Goal: Task Accomplishment & Management: Manage account settings

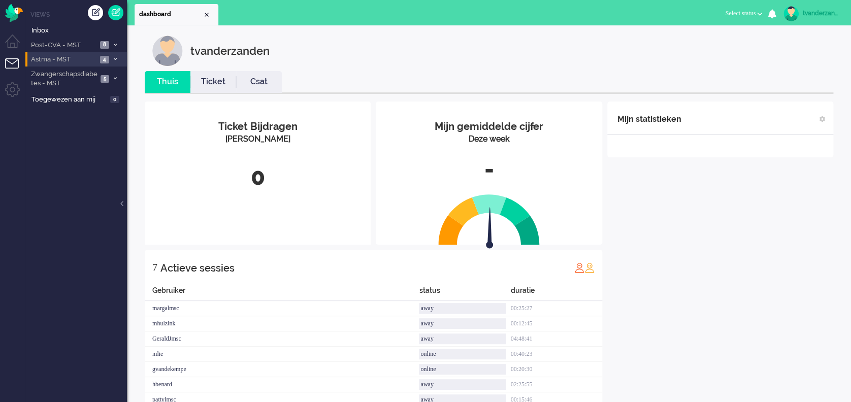
click at [68, 60] on span "Astma - MST" at bounding box center [63, 60] width 68 height 10
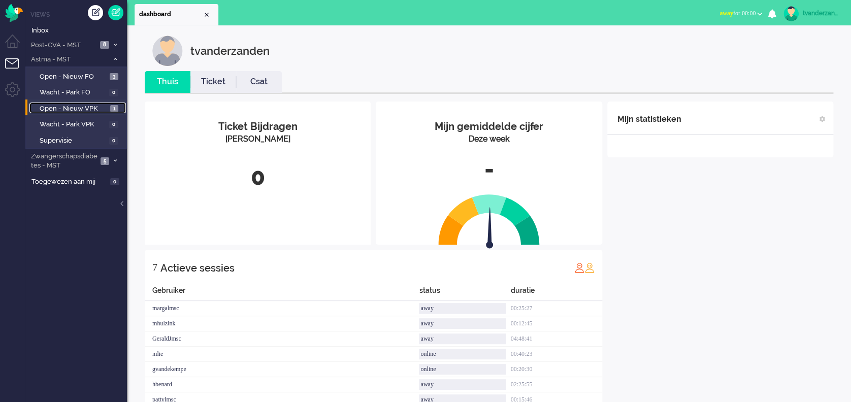
click at [85, 109] on span "Open - Nieuw VPK" at bounding box center [74, 109] width 68 height 10
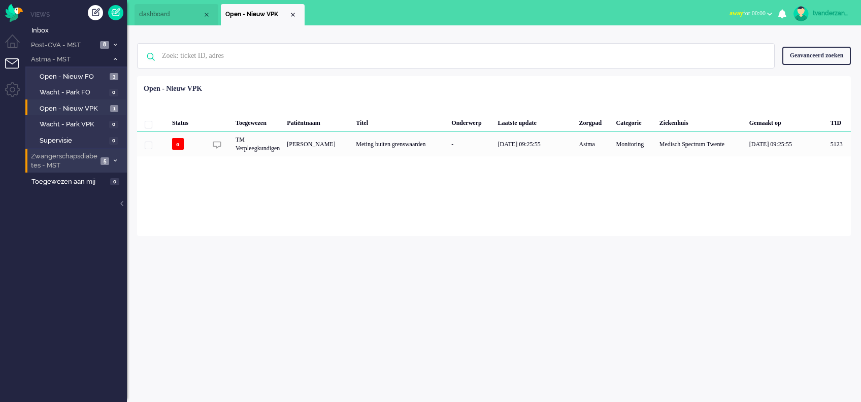
click at [87, 152] on span "Zwangerschapsdiabetes - MST" at bounding box center [63, 161] width 68 height 19
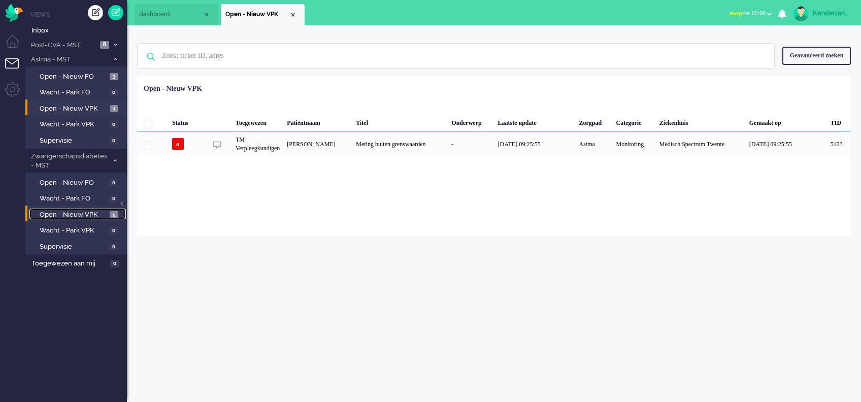
click at [84, 211] on span "Open - Nieuw VPK" at bounding box center [74, 215] width 68 height 10
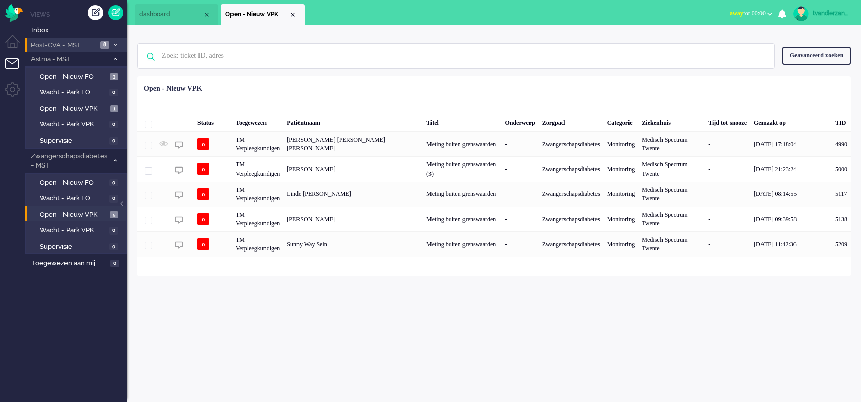
click at [69, 45] on span "Post-CVA - MST" at bounding box center [63, 46] width 68 height 10
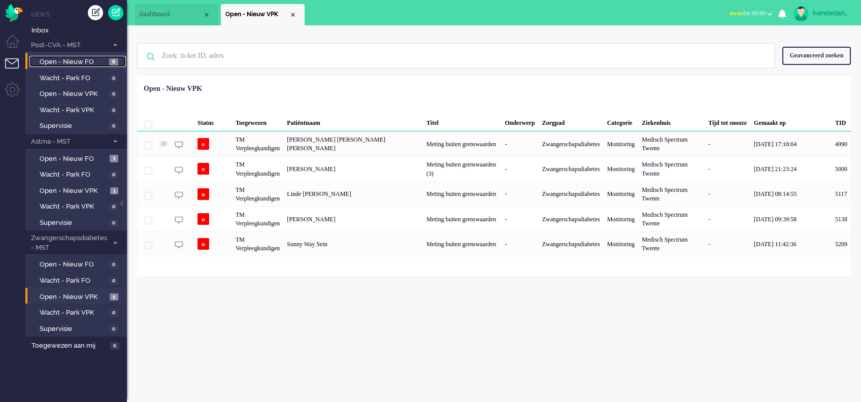
click at [87, 62] on span "Open - Nieuw FO" at bounding box center [73, 62] width 67 height 10
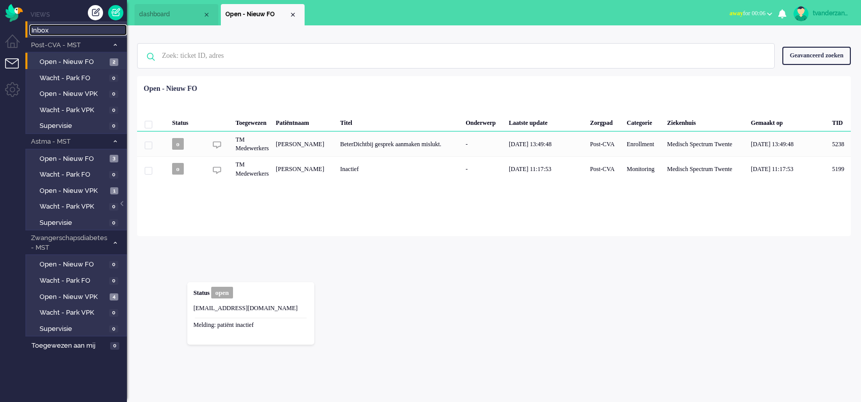
click at [50, 34] on span "Inbox" at bounding box center [78, 31] width 95 height 10
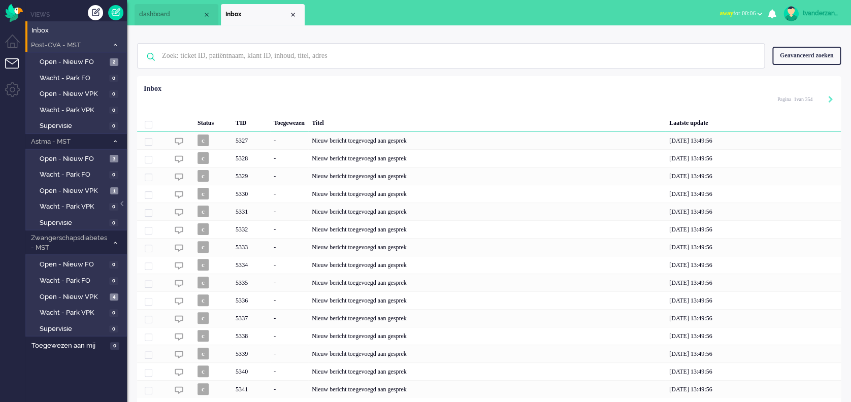
click at [103, 48] on span "Post-CVA - MST" at bounding box center [68, 46] width 79 height 10
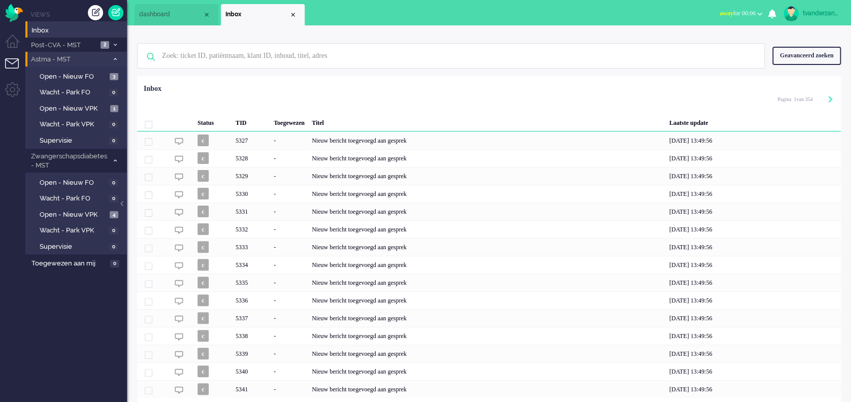
click at [106, 57] on span "Astma - MST" at bounding box center [68, 60] width 79 height 10
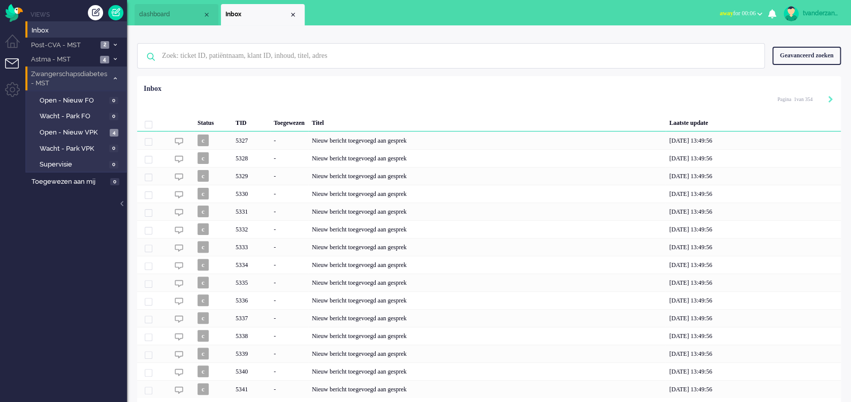
click at [96, 77] on span "Zwangerschapsdiabetes - MST" at bounding box center [68, 79] width 79 height 19
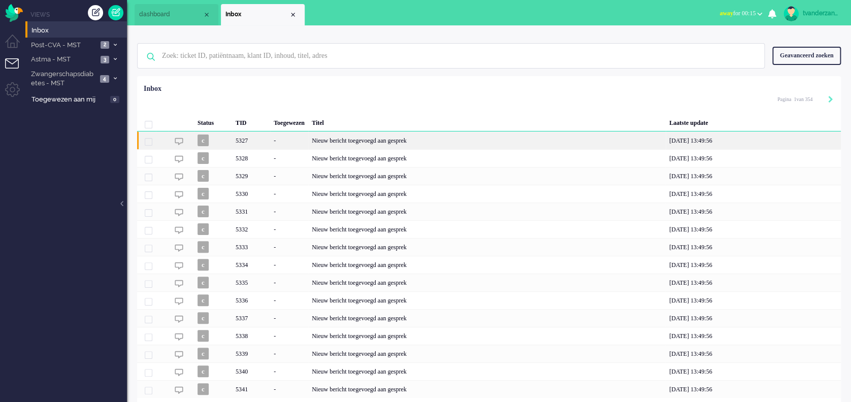
click at [288, 144] on div "-" at bounding box center [289, 141] width 38 height 18
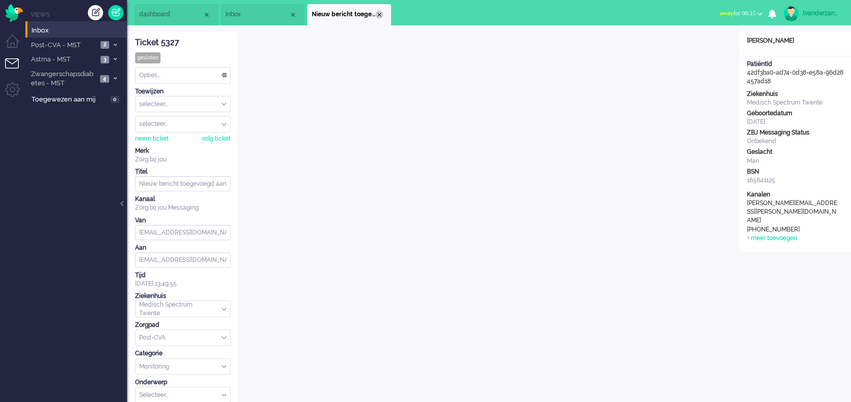
click at [379, 18] on div "Close tab" at bounding box center [379, 15] width 8 height 8
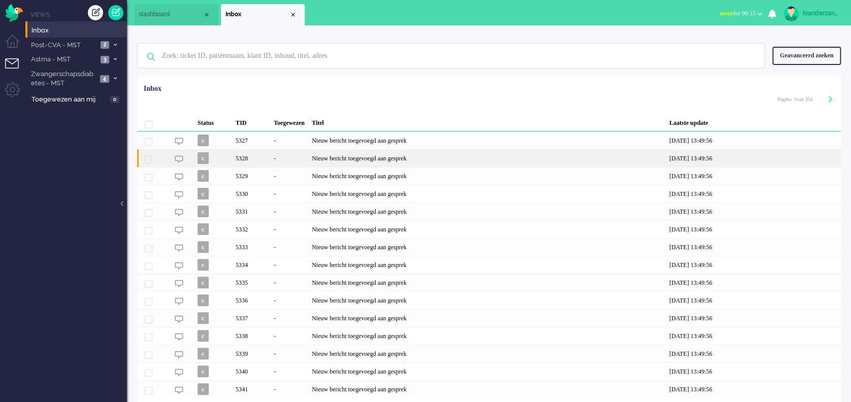
click at [308, 162] on div "-" at bounding box center [289, 158] width 38 height 18
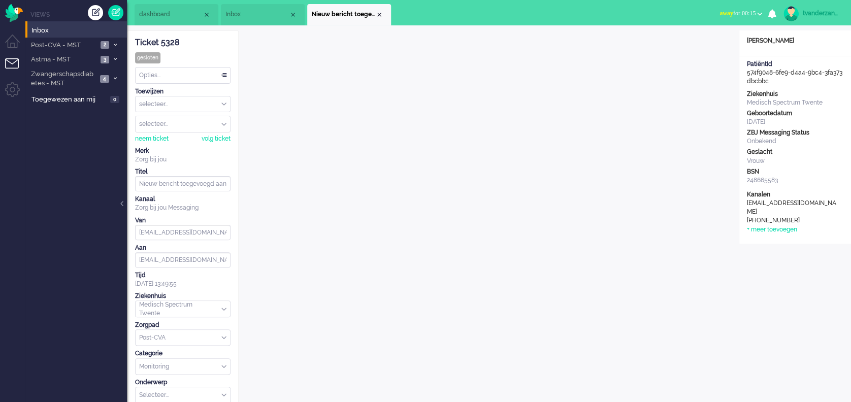
click at [382, 13] on div "Close tab" at bounding box center [379, 15] width 8 height 8
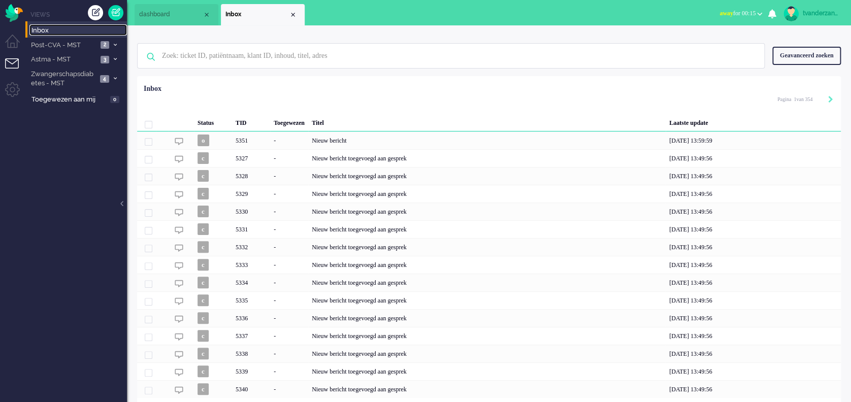
click at [71, 27] on span "Inbox" at bounding box center [78, 31] width 95 height 10
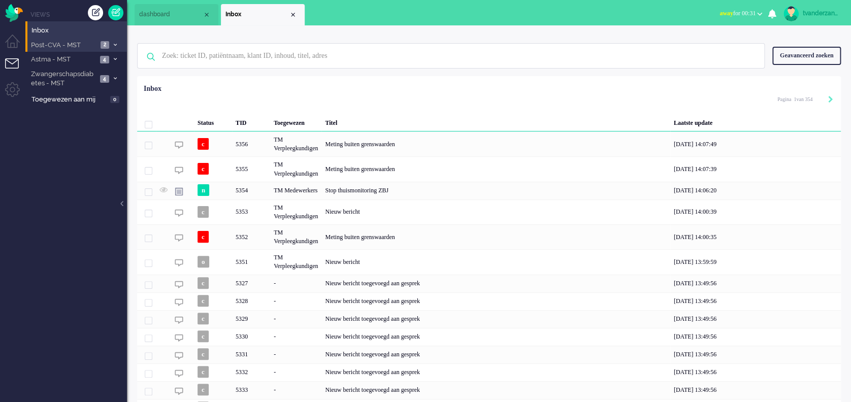
click at [91, 43] on span "Post-CVA - MST" at bounding box center [63, 46] width 68 height 10
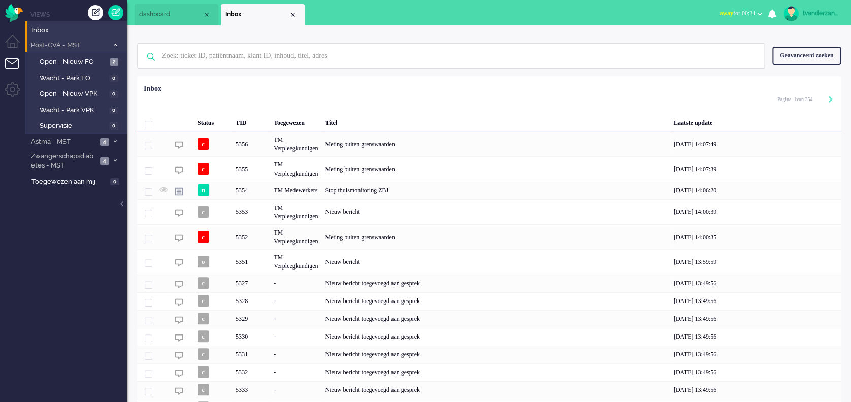
click at [91, 43] on span "Post-CVA - MST" at bounding box center [68, 46] width 79 height 10
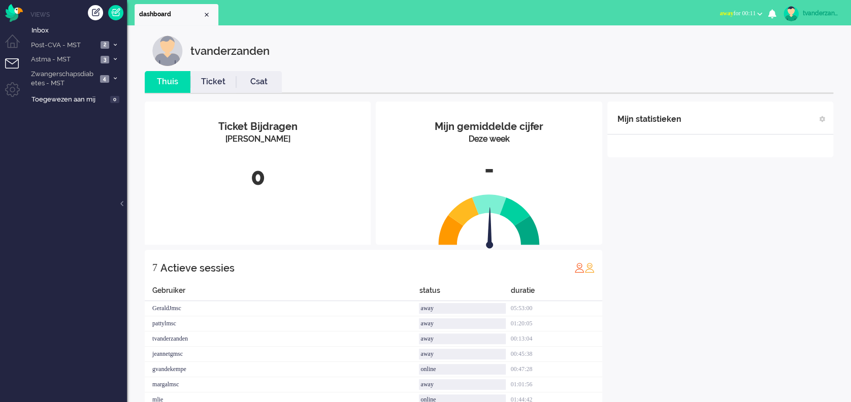
click at [646, 15] on div "tvanderzanden" at bounding box center [822, 13] width 38 height 10
click at [646, 87] on ul "Live kanalen Telefoon: Medisch Telefoon: Niet medisch Telefoon: Test Telefoon: …" at bounding box center [807, 60] width 87 height 66
click at [646, 81] on link "Uitloggen" at bounding box center [808, 82] width 76 height 10
